Goal: Navigation & Orientation: Find specific page/section

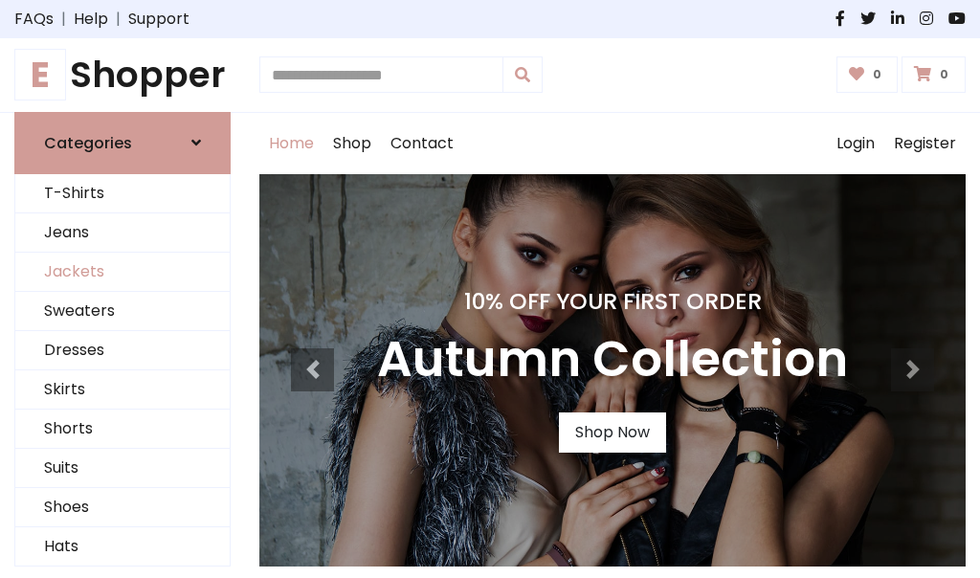
click at [123, 272] on link "Jackets" at bounding box center [122, 272] width 214 height 39
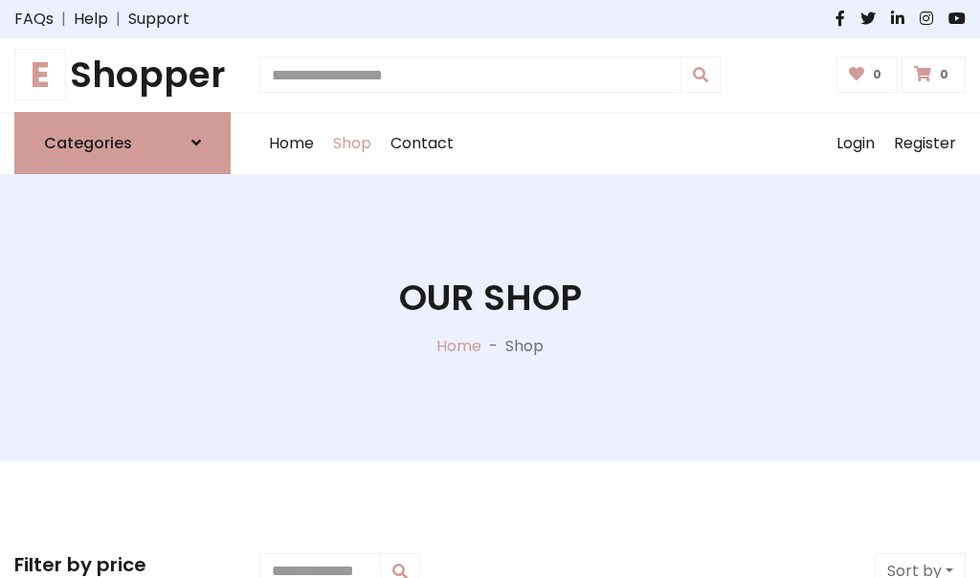
scroll to position [865, 0]
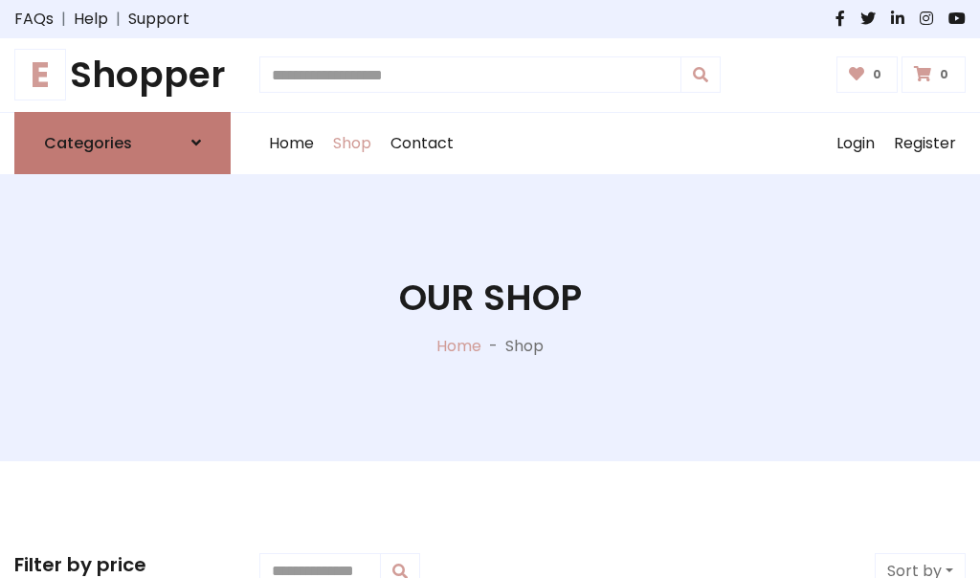
click at [123, 143] on h6 "Categories" at bounding box center [88, 143] width 88 height 18
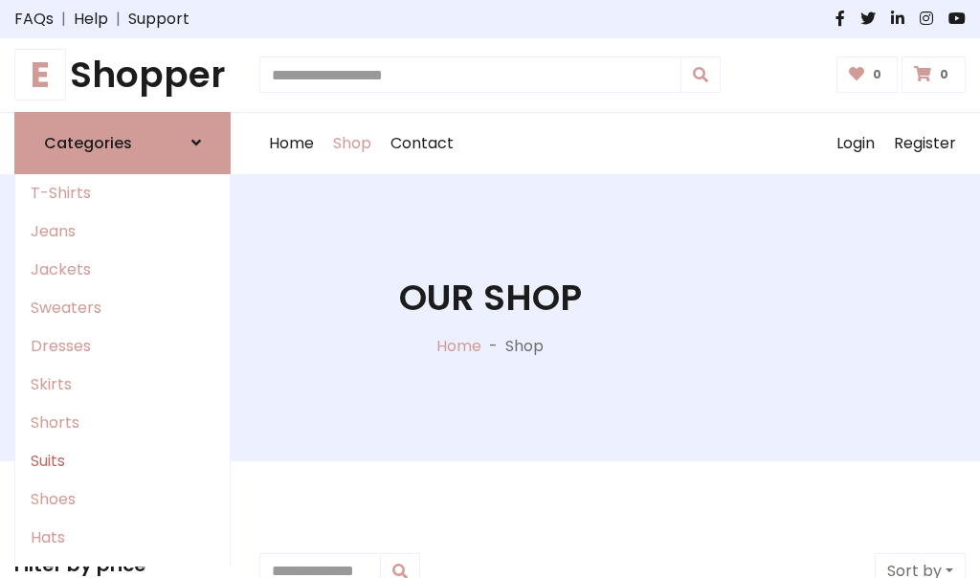
click at [123, 460] on link "Suits" at bounding box center [122, 461] width 214 height 38
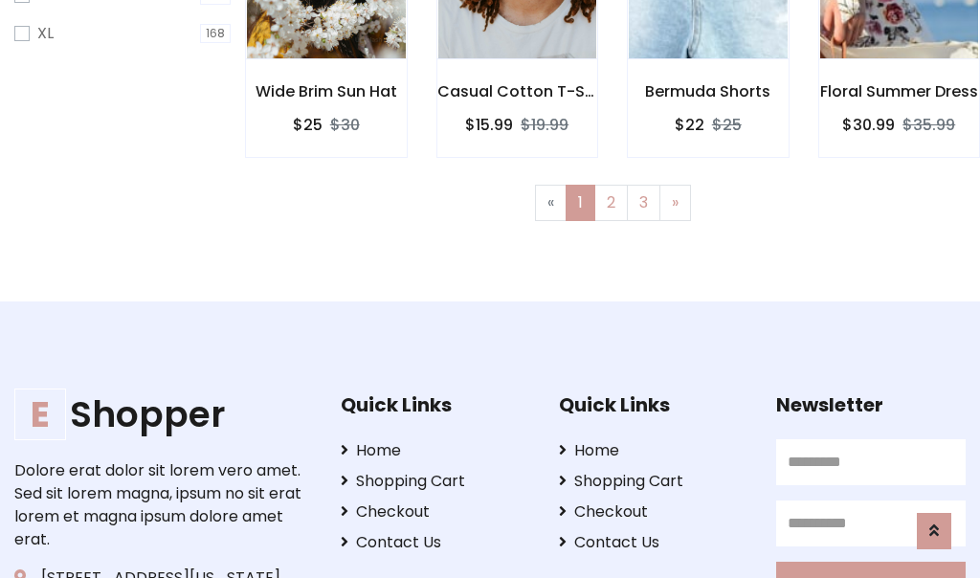
scroll to position [1288, 0]
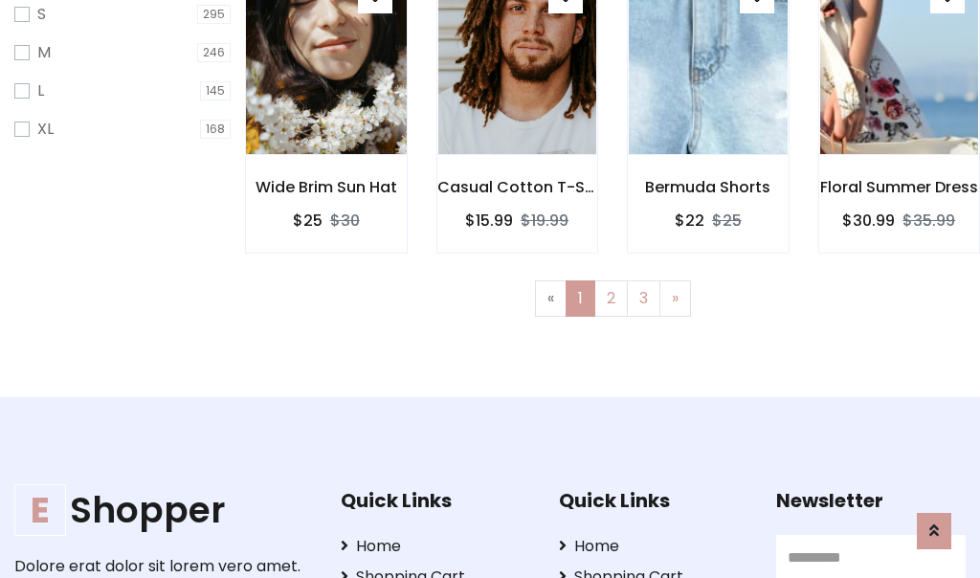
click at [326, 77] on img at bounding box center [326, 60] width 191 height 460
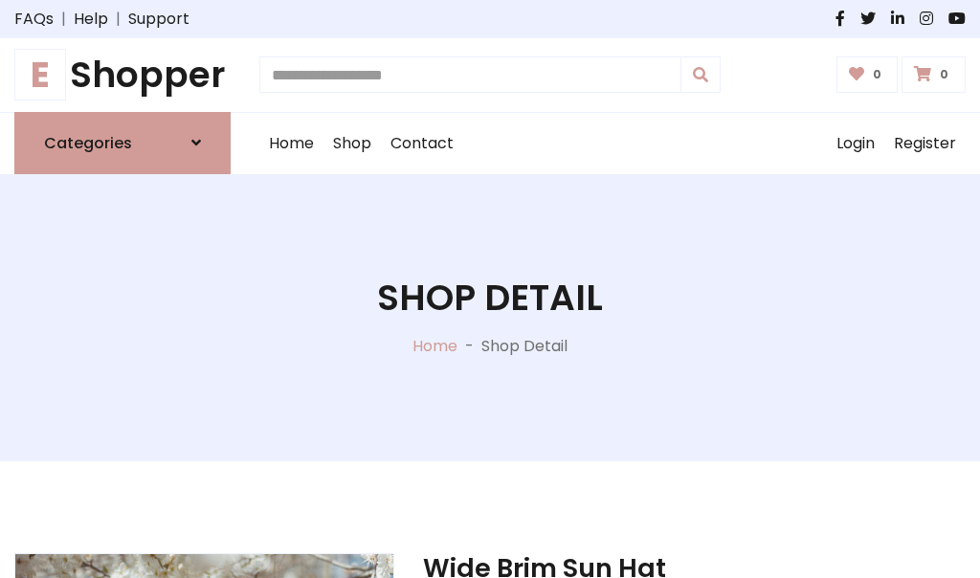
scroll to position [1789, 0]
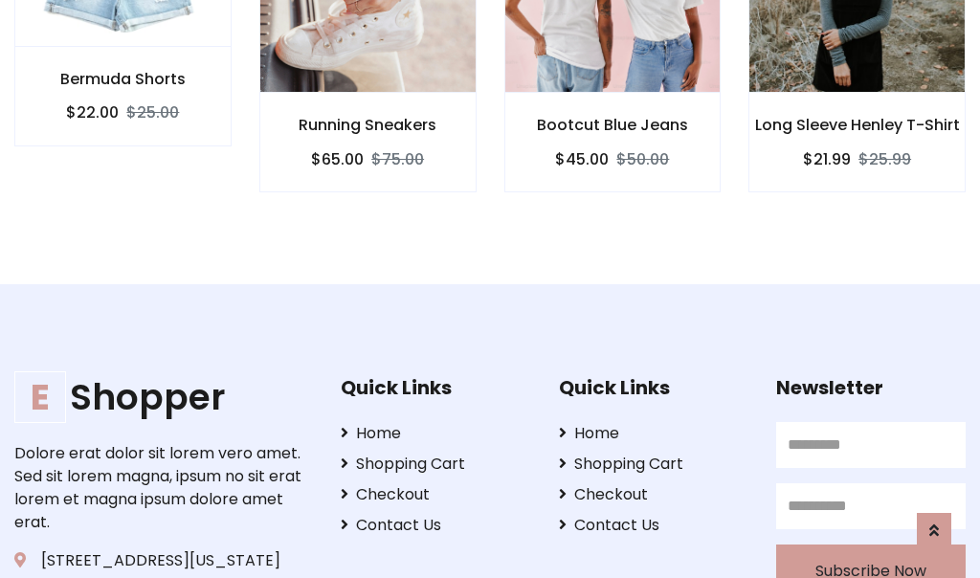
scroll to position [1787, 0]
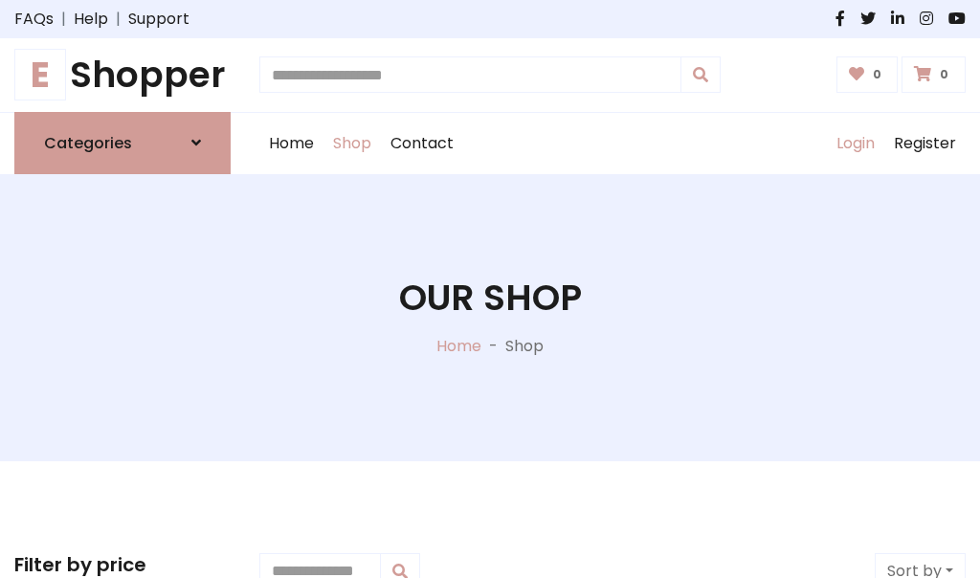
click at [855, 143] on link "Login" at bounding box center [855, 143] width 57 height 61
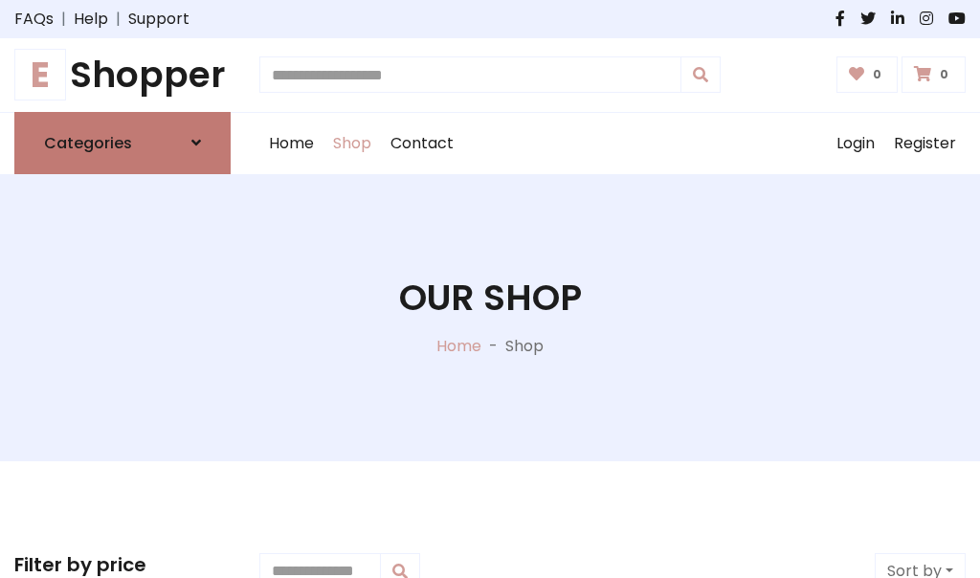
click at [196, 143] on icon at bounding box center [196, 142] width 10 height 15
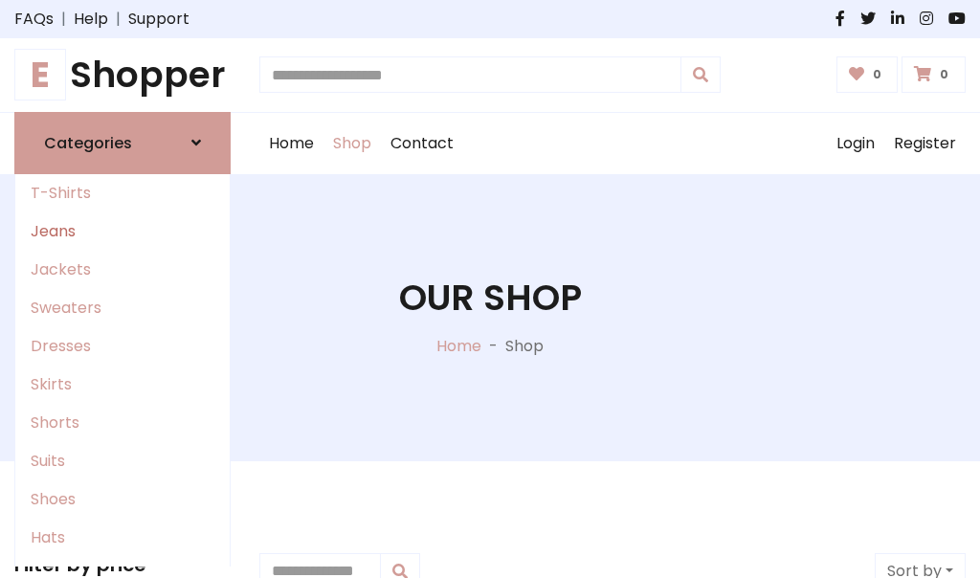
click at [123, 231] on link "Jeans" at bounding box center [122, 232] width 214 height 38
